Goal: Book appointment/travel/reservation

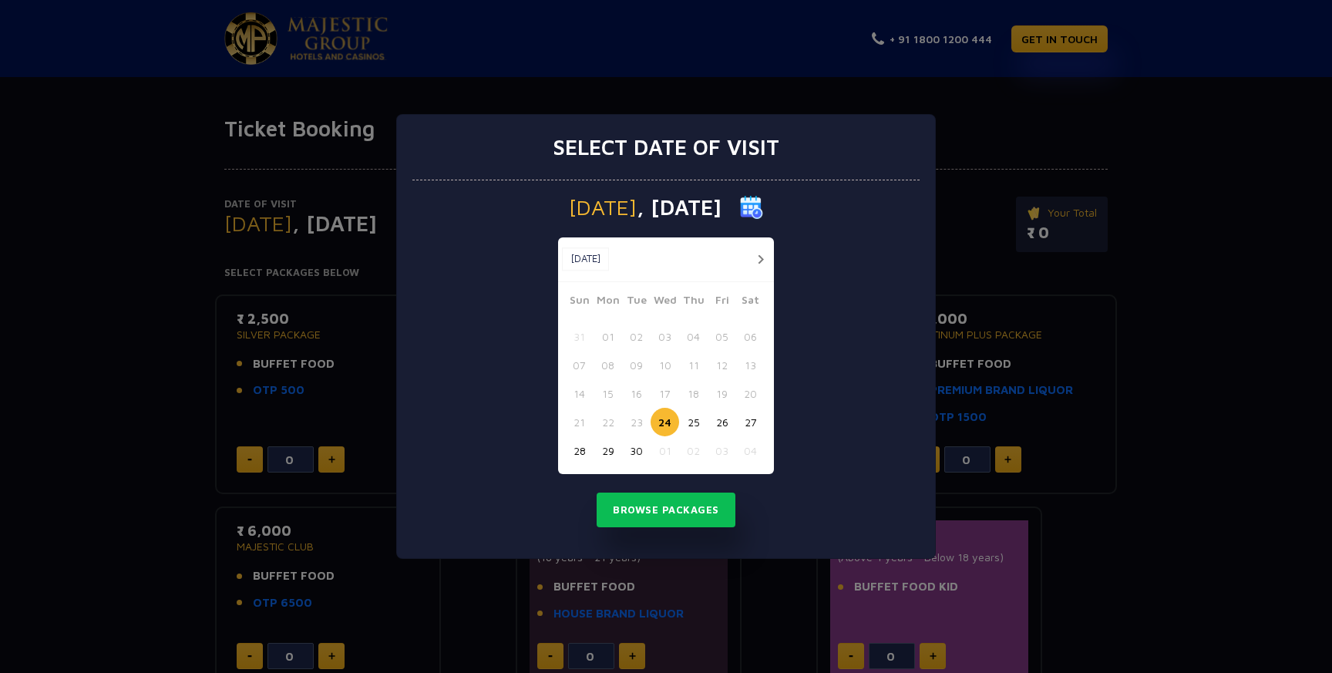
click at [762, 263] on button "button" at bounding box center [760, 259] width 19 height 19
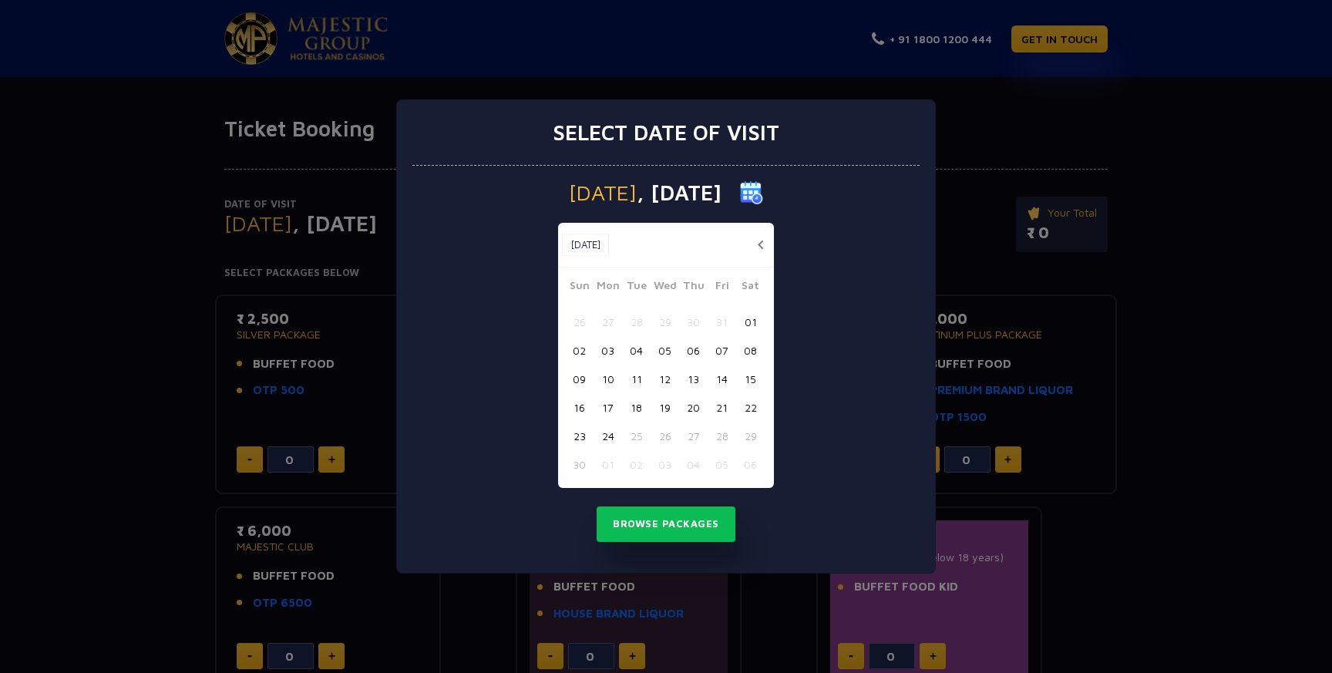
click at [581, 352] on button "02" at bounding box center [579, 350] width 29 height 29
click at [650, 529] on button "Browse Packages" at bounding box center [666, 524] width 139 height 35
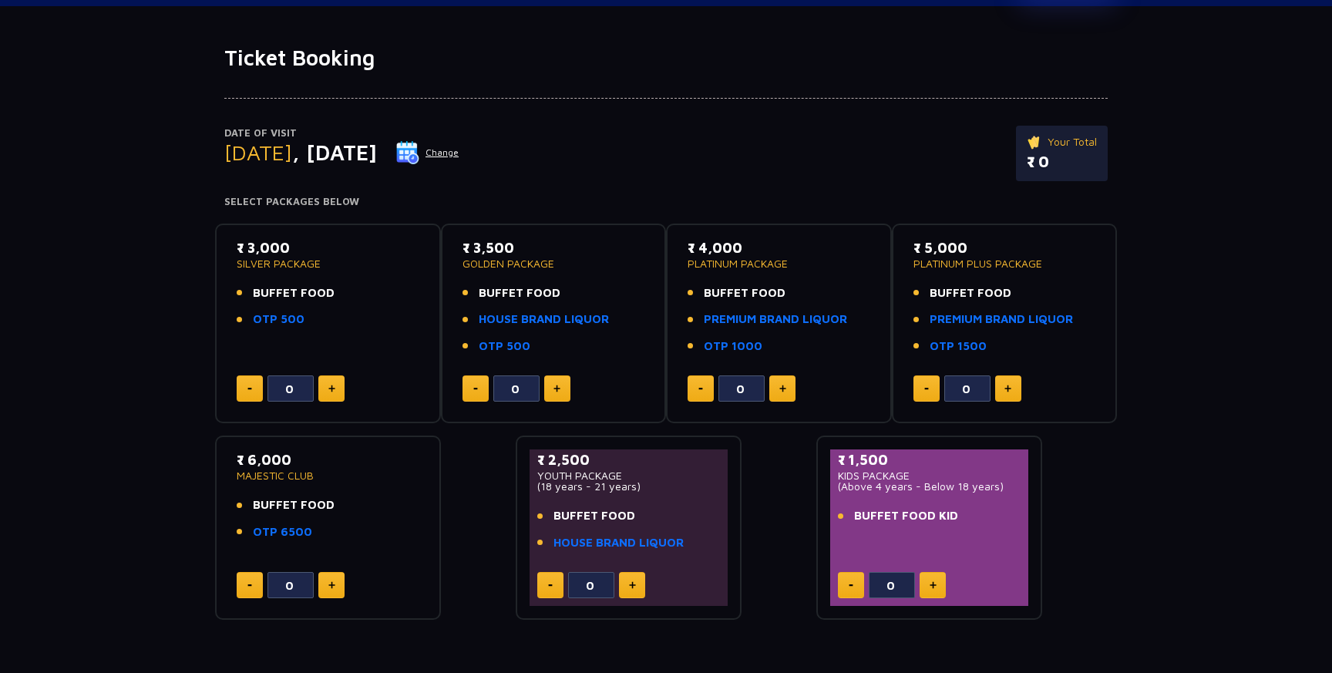
scroll to position [87, 0]
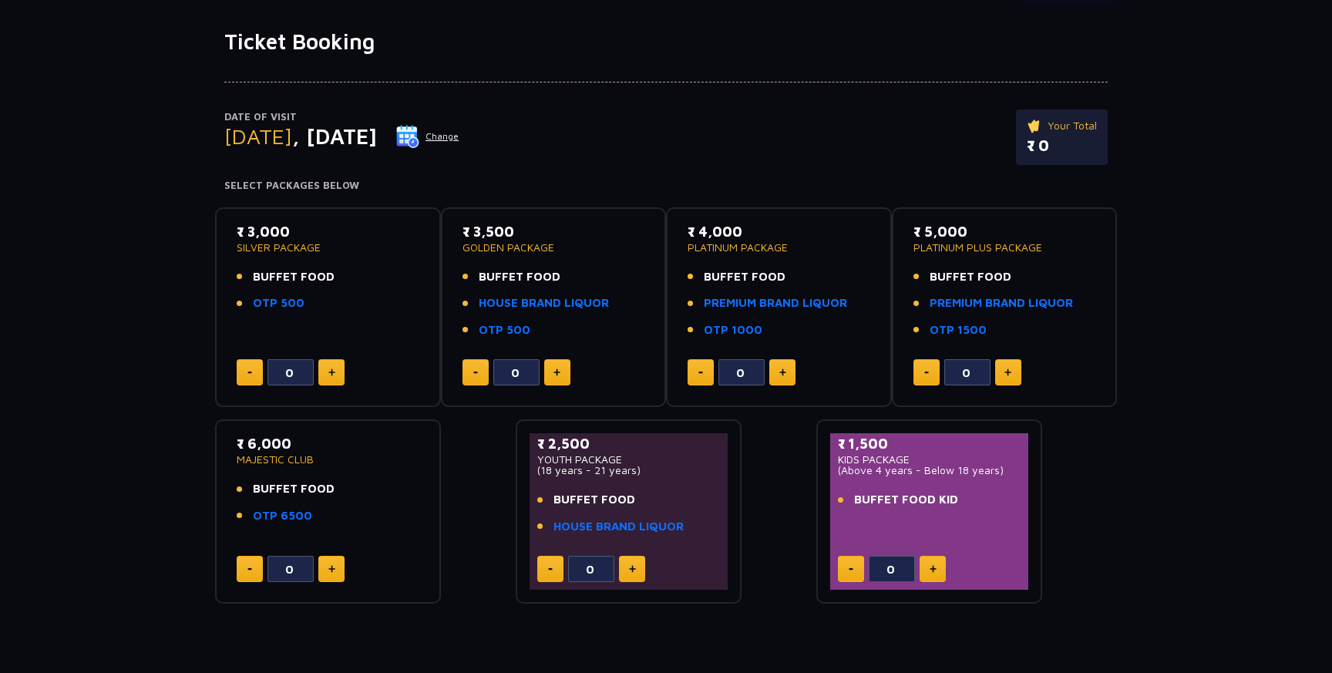
click at [562, 378] on button at bounding box center [557, 372] width 26 height 26
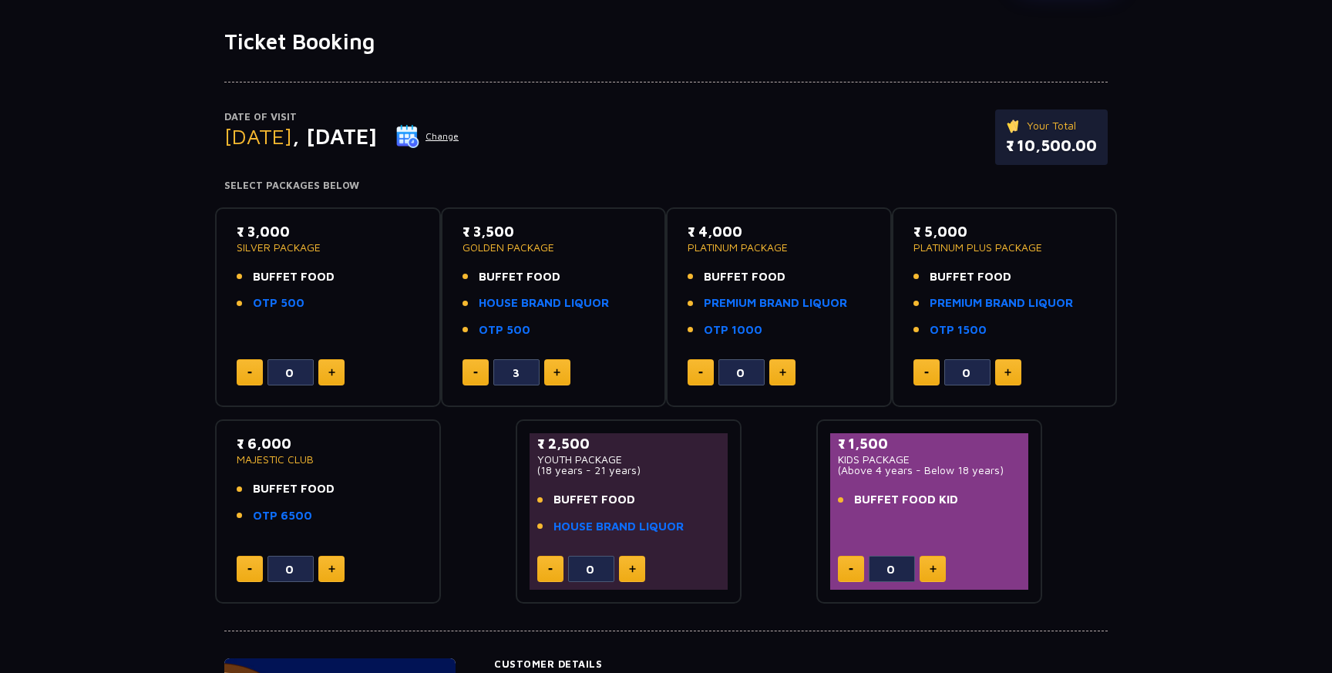
click at [562, 378] on button at bounding box center [557, 372] width 26 height 26
click at [476, 372] on img at bounding box center [475, 373] width 5 height 2
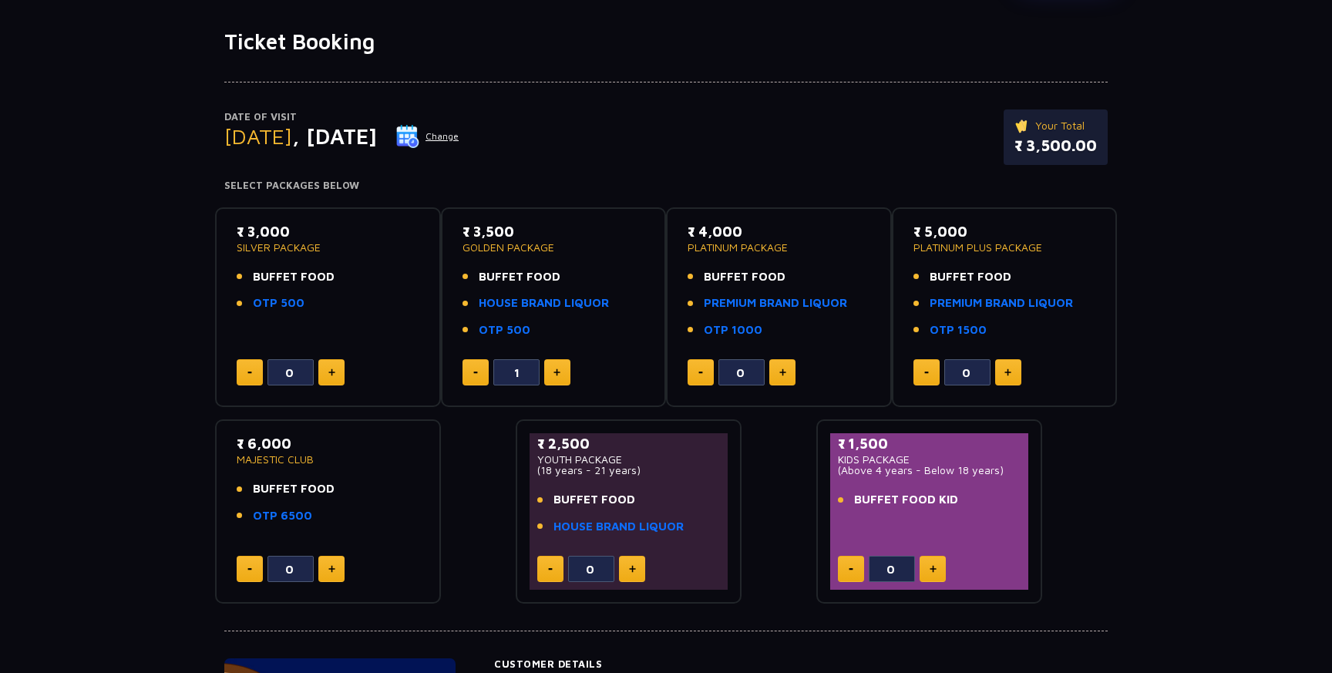
type input "0"
click at [476, 372] on img at bounding box center [475, 373] width 5 height 2
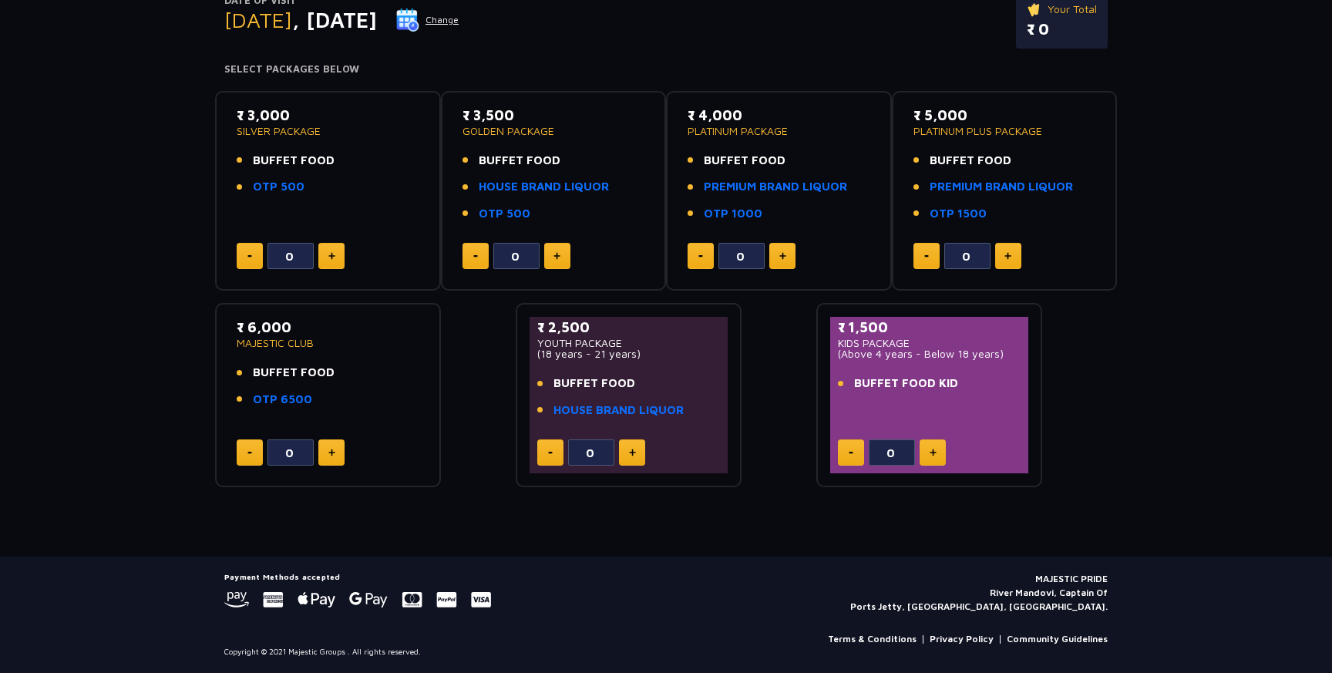
scroll to position [0, 0]
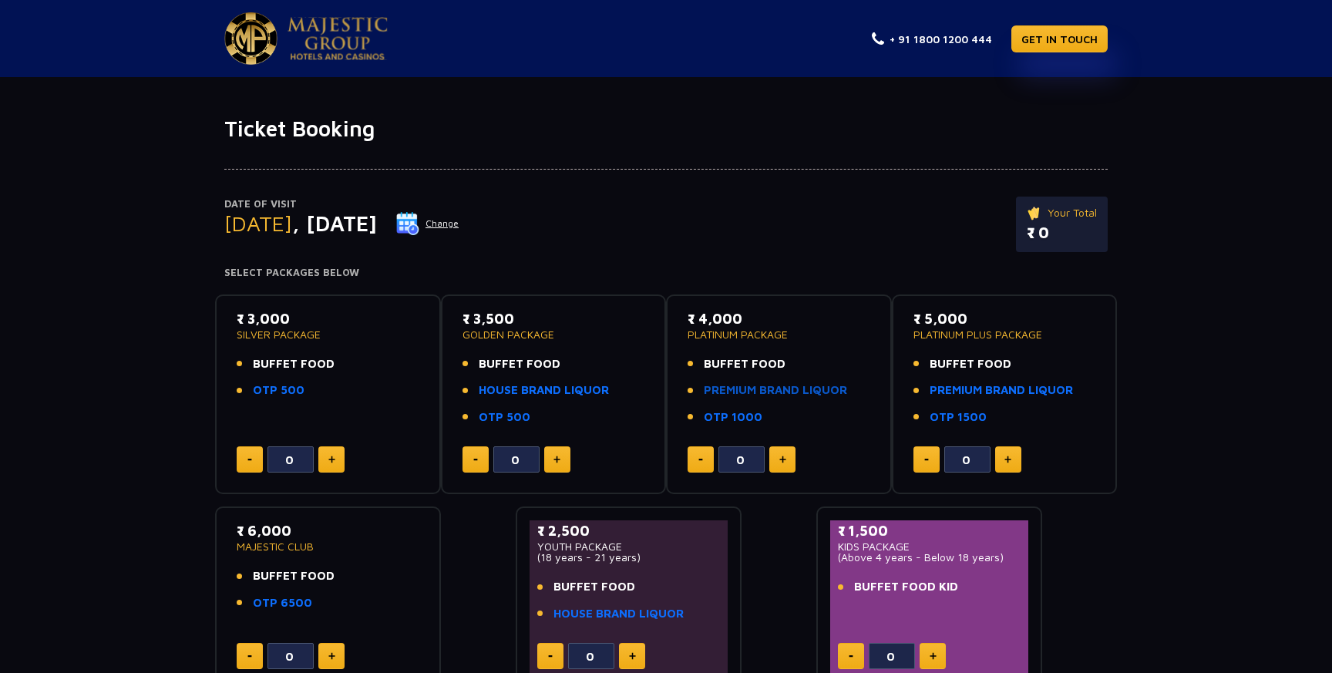
click at [753, 394] on link "PREMIUM BRAND LIQUOR" at bounding box center [775, 391] width 143 height 18
click at [557, 392] on link "HOUSE BRAND LIQUOR" at bounding box center [544, 391] width 130 height 18
